Goal: Information Seeking & Learning: Learn about a topic

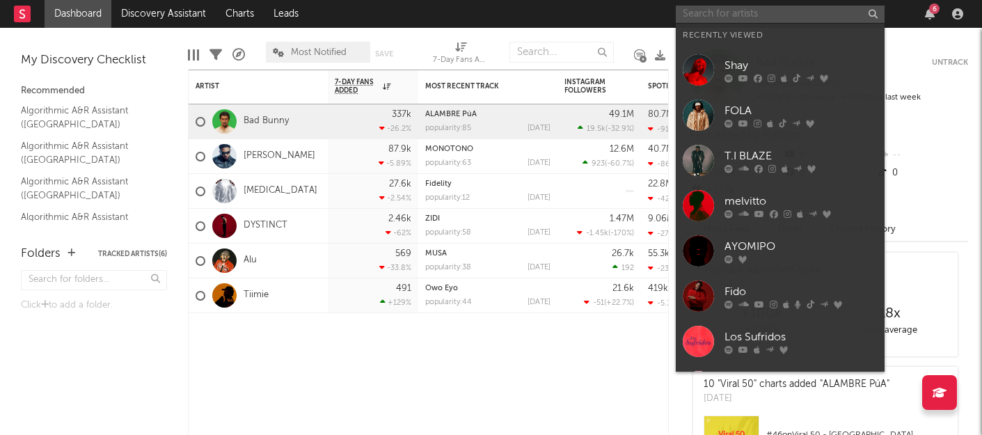
click at [703, 15] on input "text" at bounding box center [780, 14] width 209 height 17
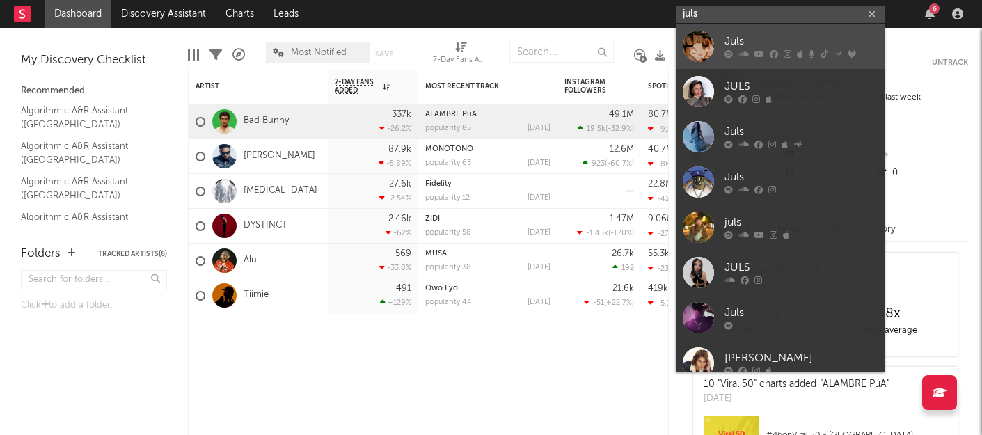
type input "juls"
click at [747, 38] on div "Juls" at bounding box center [800, 41] width 153 height 17
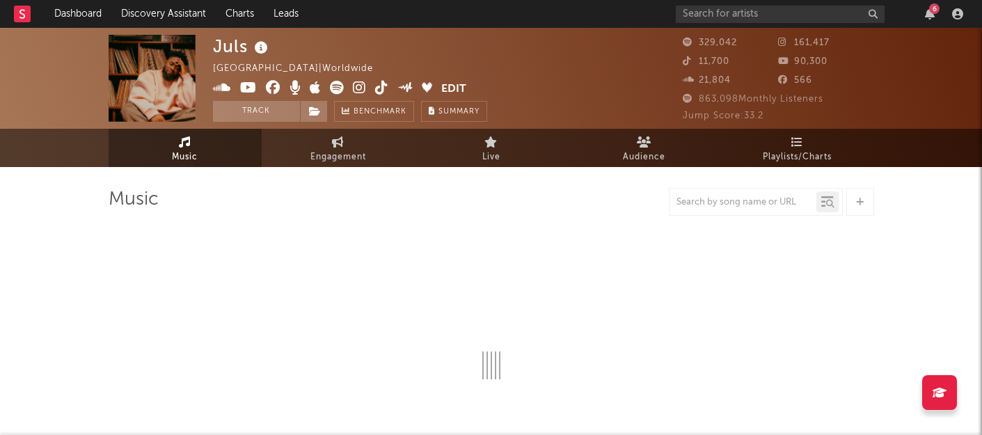
select select "6m"
